Goal: Information Seeking & Learning: Stay updated

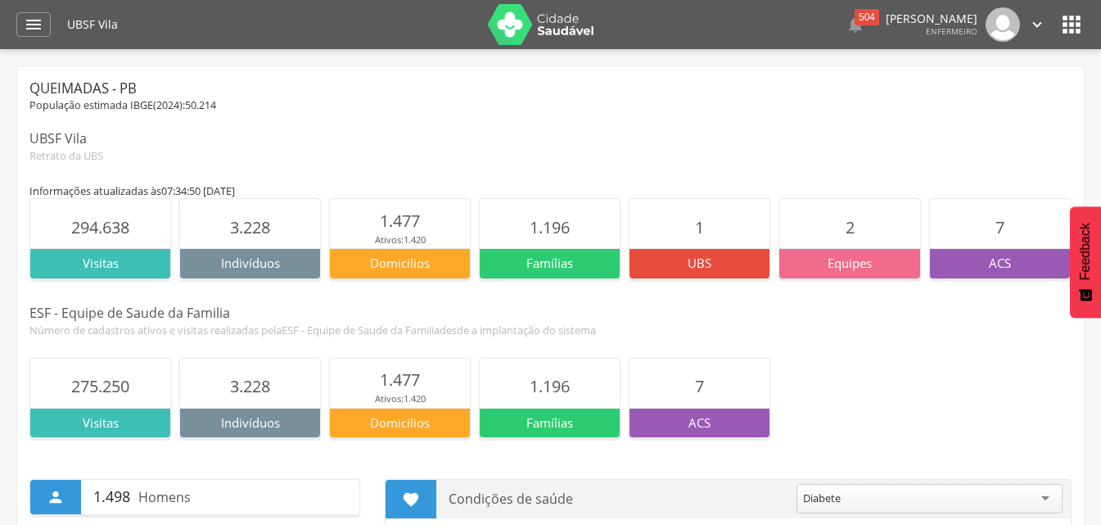
click at [482, 116] on div "Queimadas - PB População estimada IBGE( 2024 ): 50.214 UBSF Vila Retrato da UBS" at bounding box center [550, 121] width 1042 height 84
click at [855, 15] on div "504" at bounding box center [867, 17] width 25 height 16
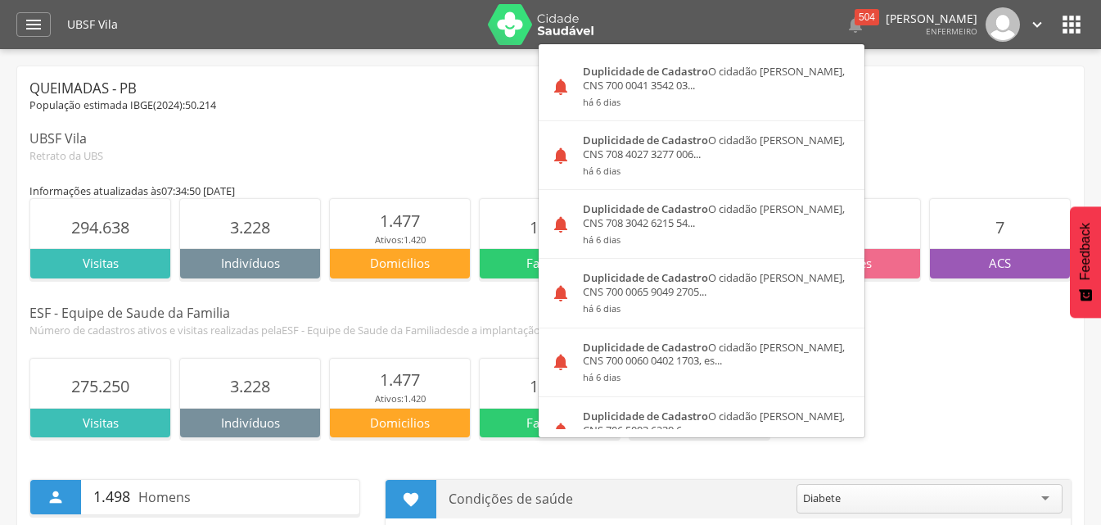
click at [853, 124] on div "Queimadas - PB População estimada IBGE( 2024 ): 50.214 UBSF Vila Retrato da UBS" at bounding box center [550, 121] width 1042 height 84
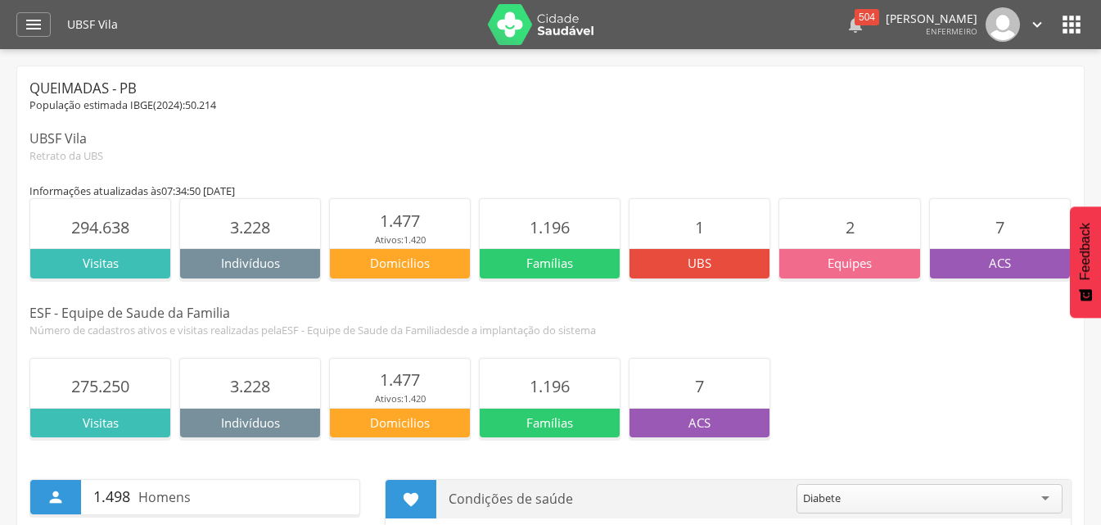
click at [846, 25] on icon "" at bounding box center [856, 25] width 20 height 20
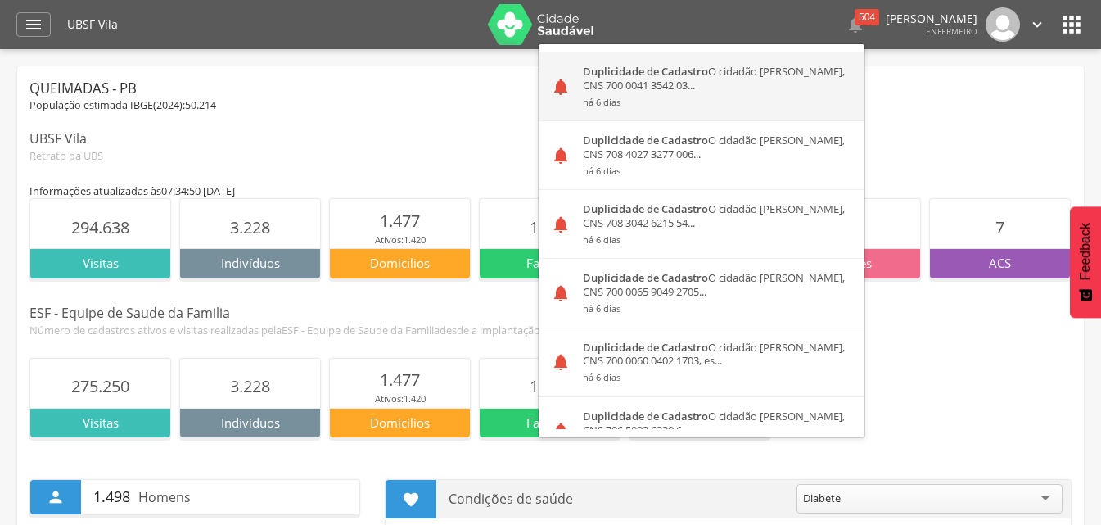
click at [642, 84] on div "Duplicidade de Cadastro O cidadão Agatha Hadassa Ferreira Santos, CNS 700 0041 …" at bounding box center [718, 86] width 294 height 68
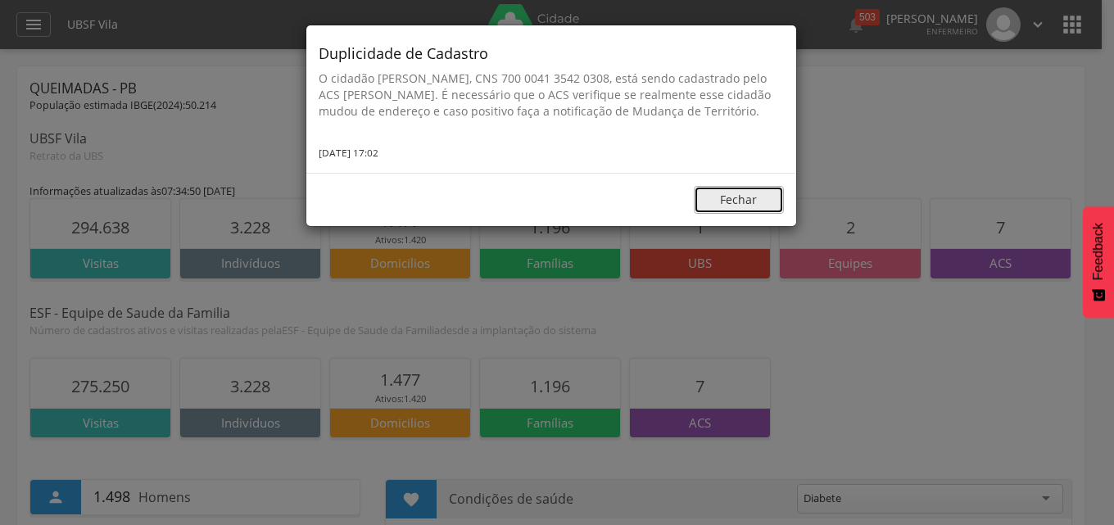
click at [738, 213] on button "Fechar" at bounding box center [739, 200] width 90 height 28
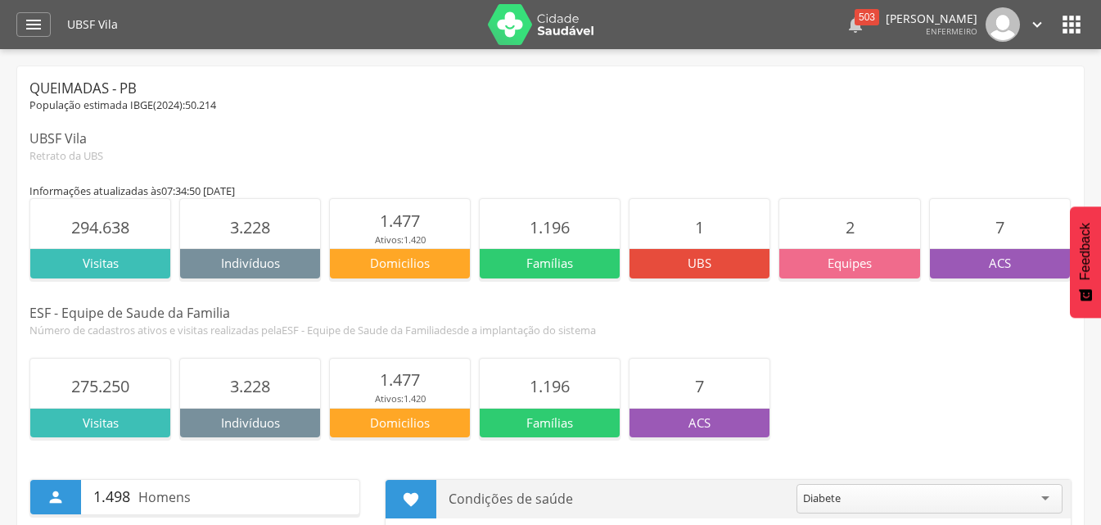
click at [855, 24] on div "503" at bounding box center [867, 17] width 25 height 16
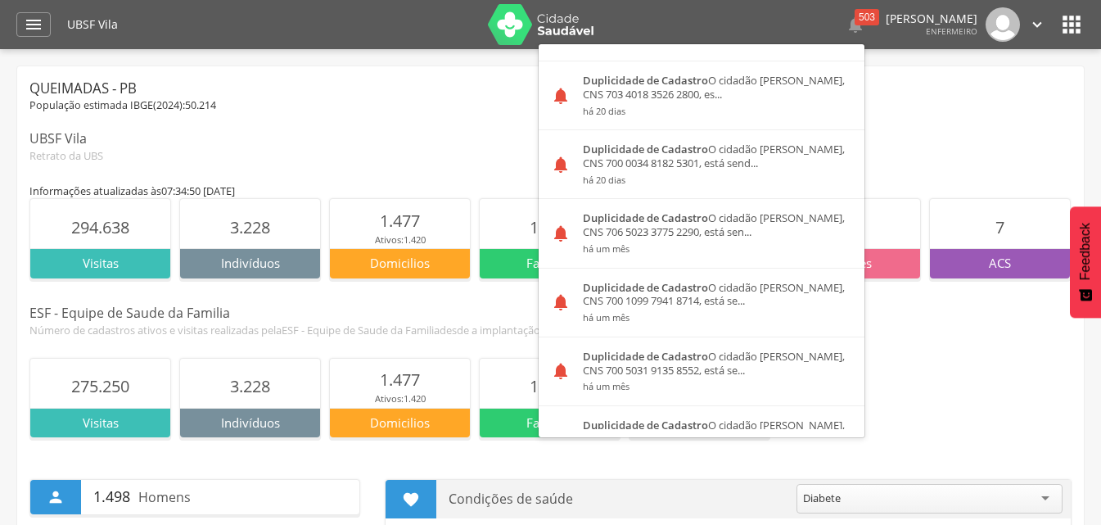
scroll to position [1280, 0]
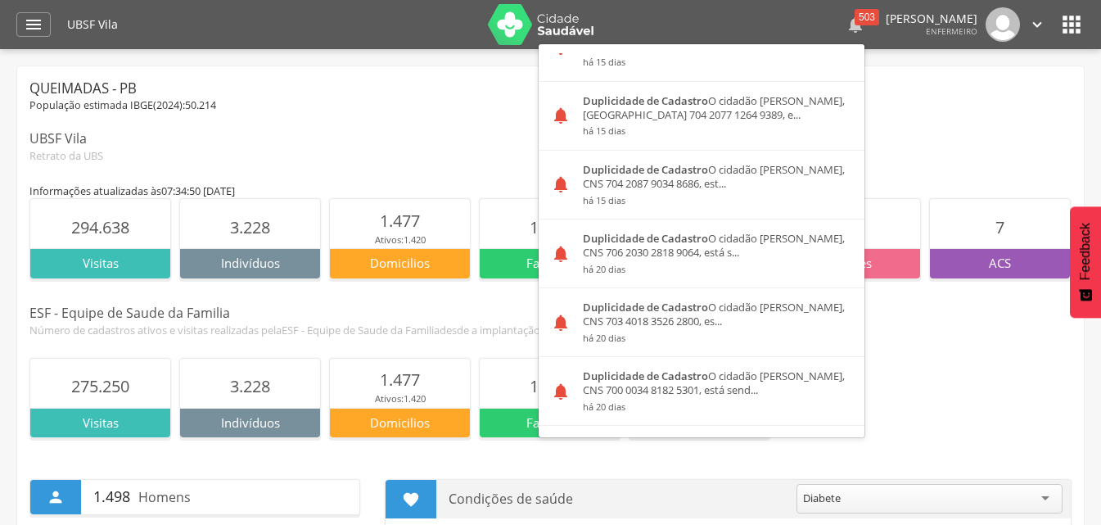
click at [855, 24] on div "503" at bounding box center [867, 17] width 25 height 16
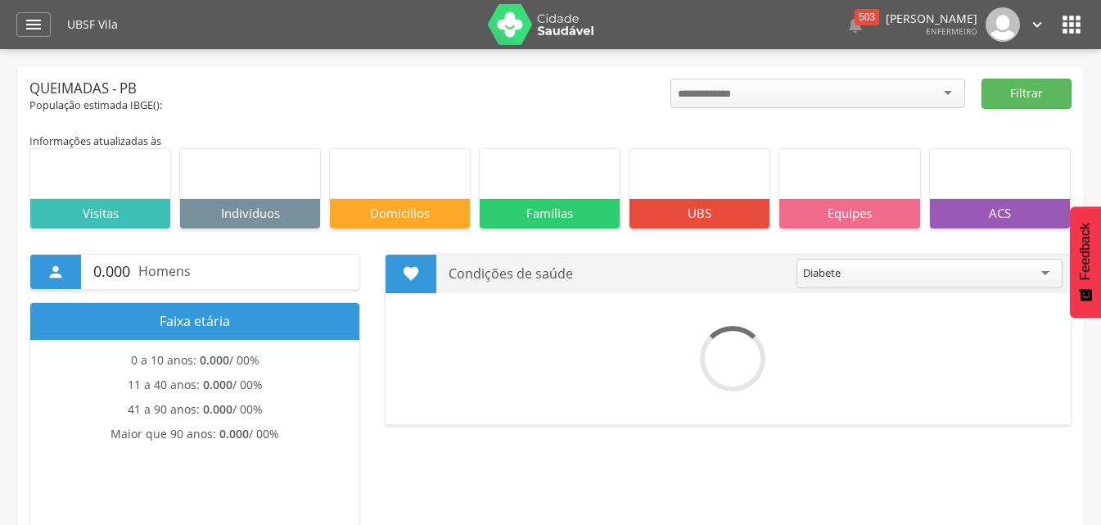
click at [846, 26] on icon "" at bounding box center [856, 25] width 20 height 20
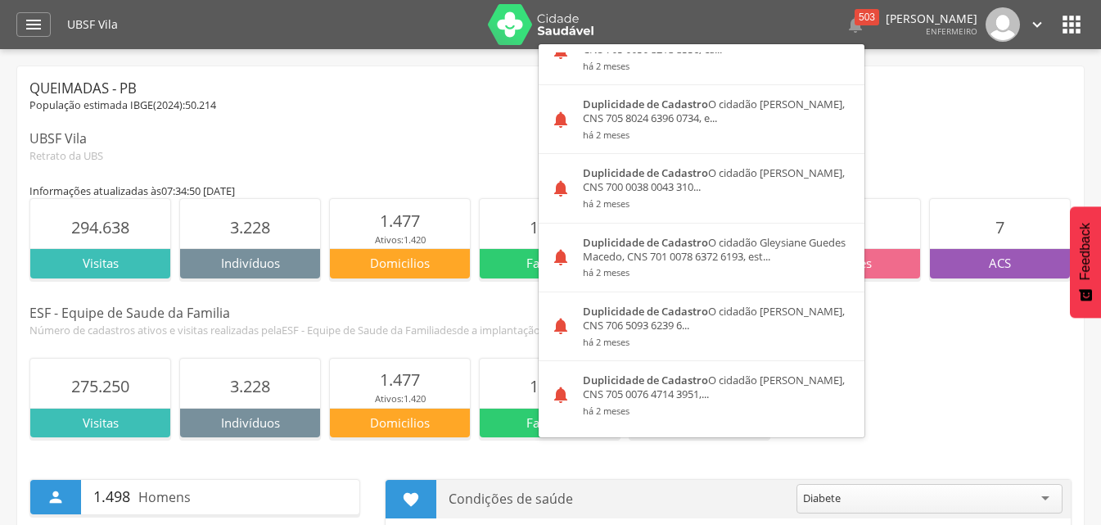
click at [850, 112] on div "População estimada IBGE( 2024 ): 50.214" at bounding box center [550, 105] width 1042 height 15
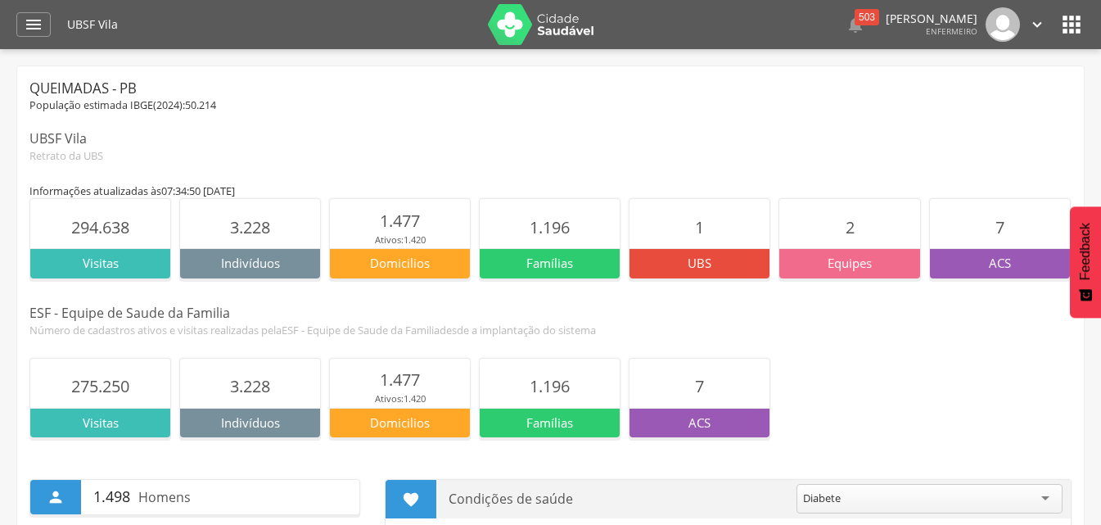
click at [1018, 23] on img at bounding box center [1003, 24] width 34 height 34
click at [1015, 26] on img at bounding box center [1003, 24] width 34 height 34
click at [1029, 20] on icon "" at bounding box center [1038, 25] width 18 height 18
click at [906, 151] on div "Retrato da UBS" at bounding box center [550, 155] width 1042 height 15
click at [1070, 27] on icon "" at bounding box center [1072, 24] width 26 height 26
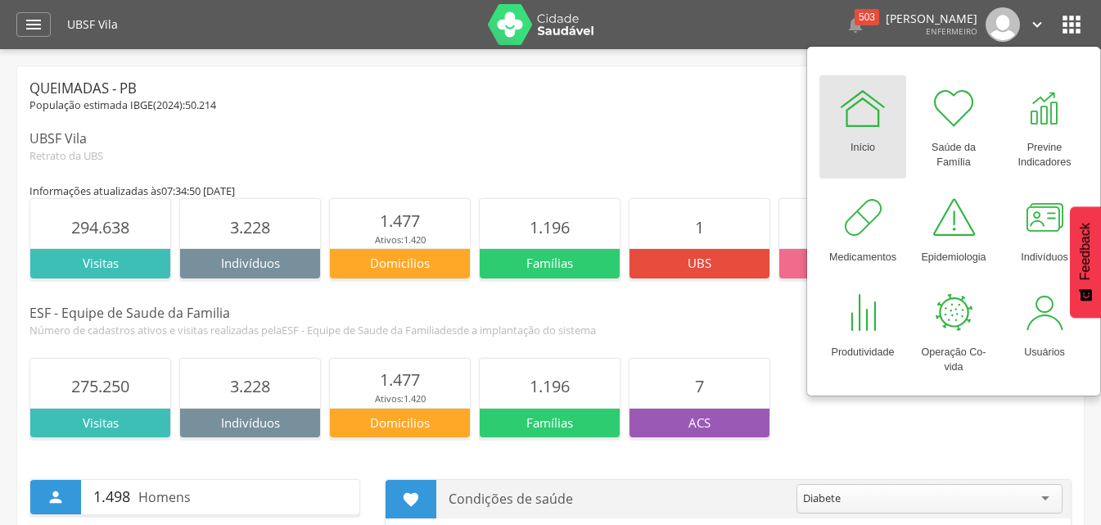
click at [875, 132] on div at bounding box center [863, 108] width 49 height 49
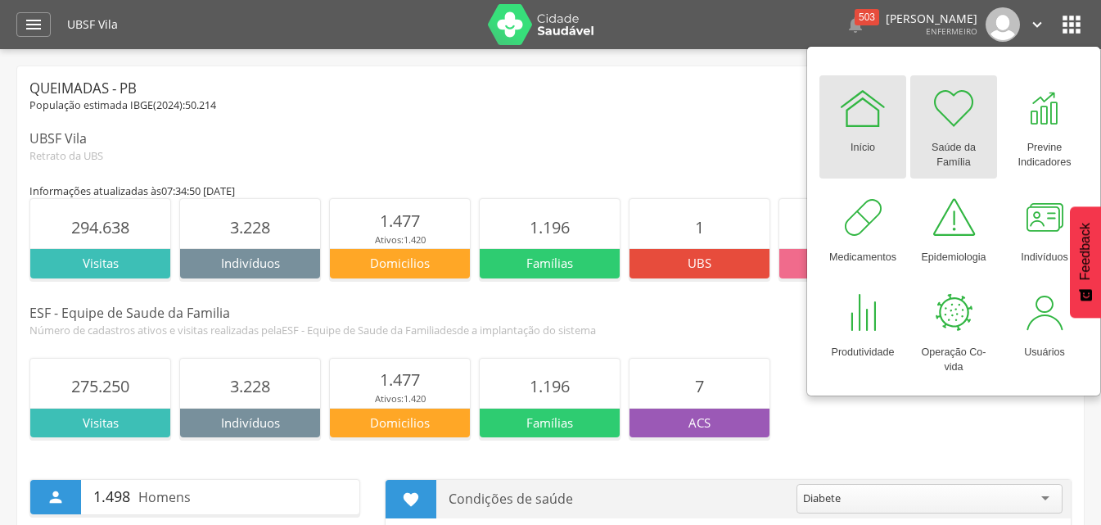
click at [962, 111] on div at bounding box center [953, 108] width 49 height 49
